Goal: Task Accomplishment & Management: Manage account settings

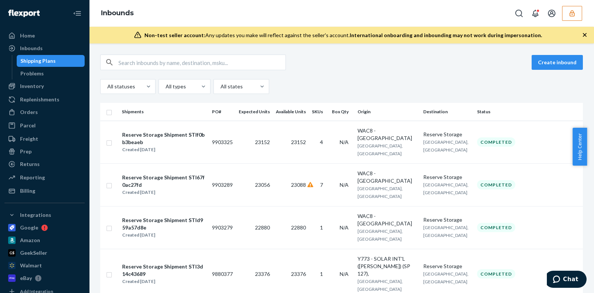
click at [574, 14] on icon "button" at bounding box center [571, 13] width 5 height 6
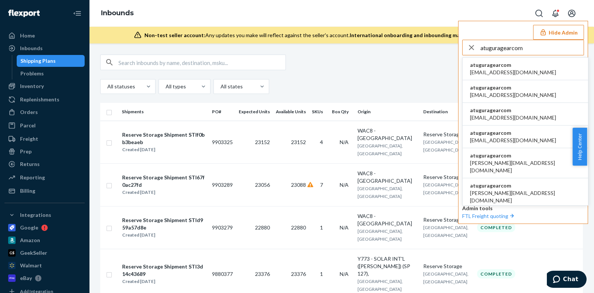
type input "atuguragearcom"
click at [501, 68] on span "atuguragearcom" at bounding box center [513, 64] width 86 height 7
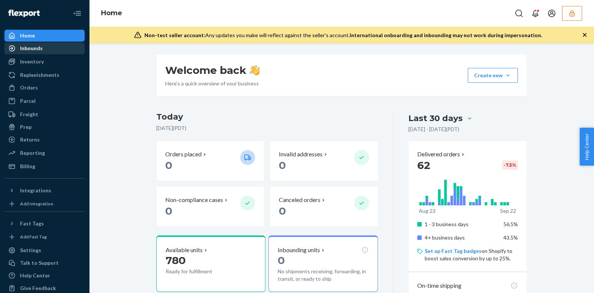
click at [50, 50] on div "Inbounds" at bounding box center [44, 48] width 79 height 10
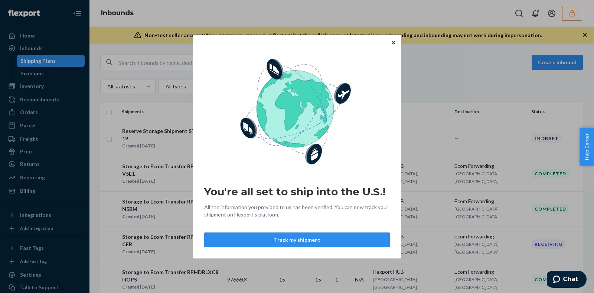
click at [394, 43] on icon "Close" at bounding box center [393, 42] width 3 height 3
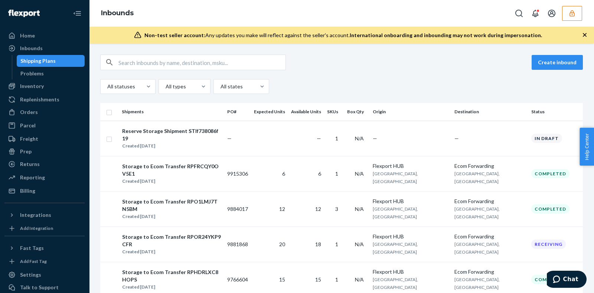
click at [577, 10] on button "button" at bounding box center [572, 13] width 20 height 15
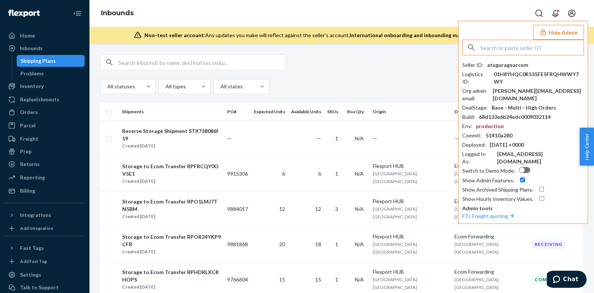
click at [513, 51] on input "text" at bounding box center [531, 47] width 103 height 15
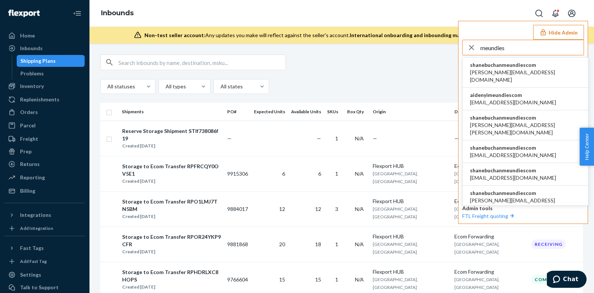
type input "meundies"
click at [504, 69] on span "[PERSON_NAME][EMAIL_ADDRESS][DOMAIN_NAME]" at bounding box center [525, 76] width 111 height 15
